Goal: Task Accomplishment & Management: Complete application form

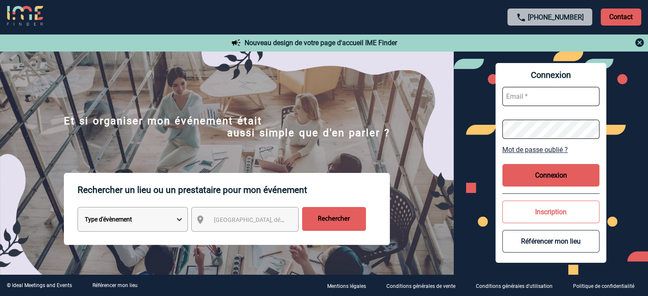
type input "[EMAIL_ADDRESS][DOMAIN_NAME]"
click at [550, 175] on button "Connexion" at bounding box center [550, 175] width 97 height 23
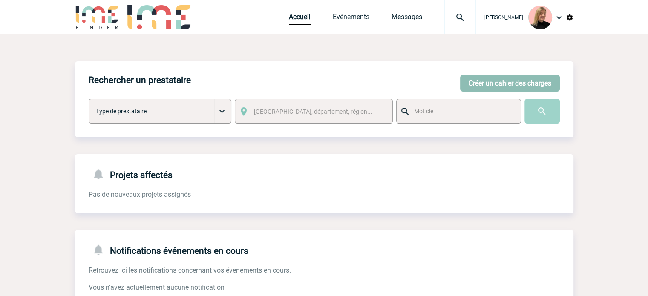
click at [502, 89] on button "Créer un cahier des charges" at bounding box center [510, 83] width 100 height 17
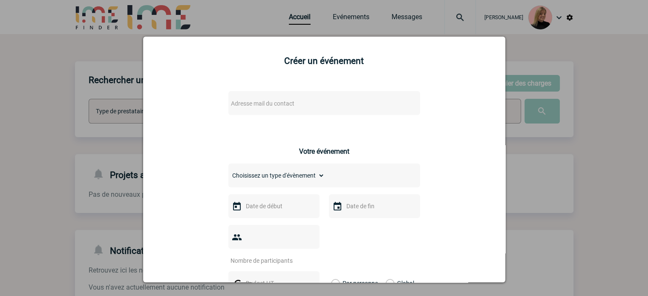
click at [319, 107] on span "Adresse mail du contact" at bounding box center [301, 104] width 149 height 12
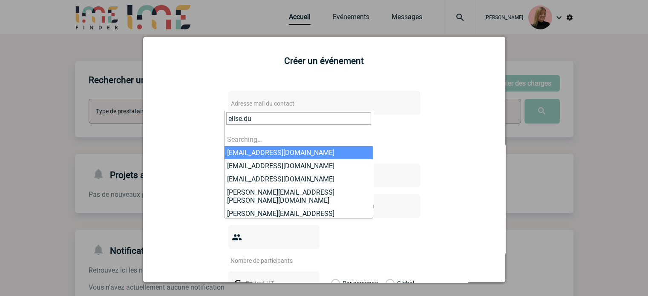
type input "elise.dup"
